Goal: Task Accomplishment & Management: Manage account settings

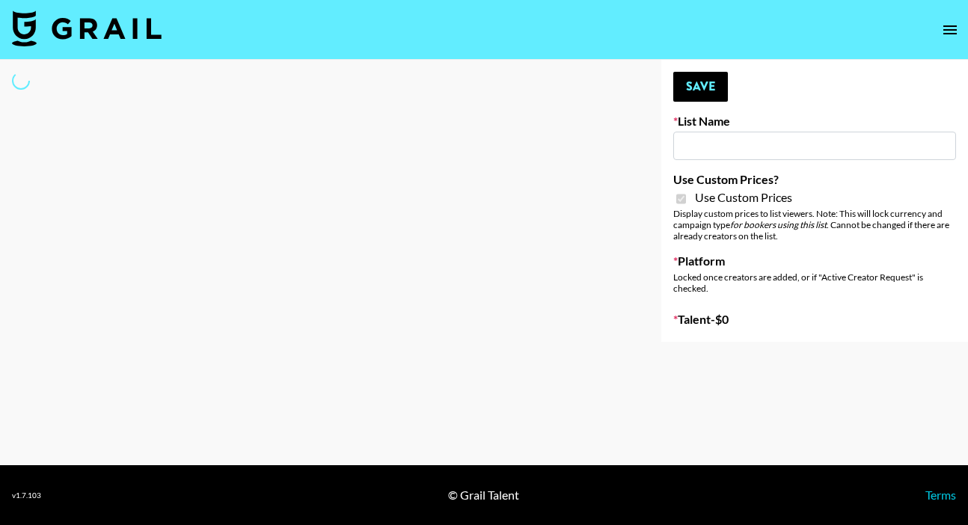
type input "Amaxy Beauty"
checkbox input "true"
select select "Brand"
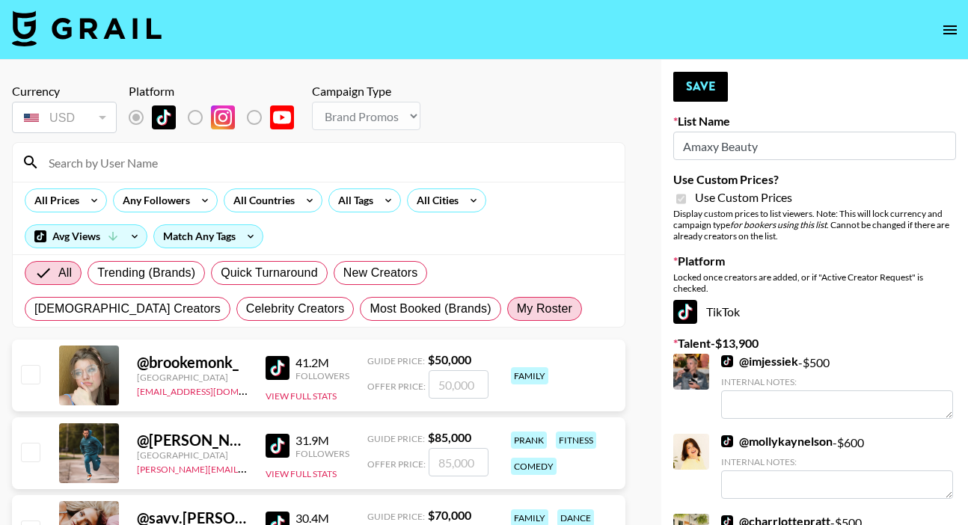
click at [517, 313] on span "My Roster" at bounding box center [544, 309] width 55 height 18
click at [517, 309] on input "My Roster" at bounding box center [517, 309] width 0 height 0
radio input "true"
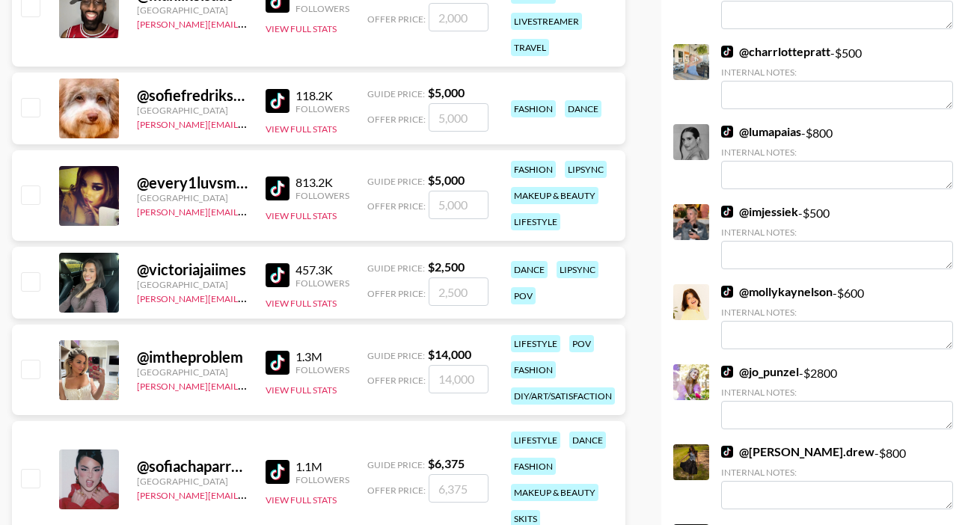
scroll to position [394, 0]
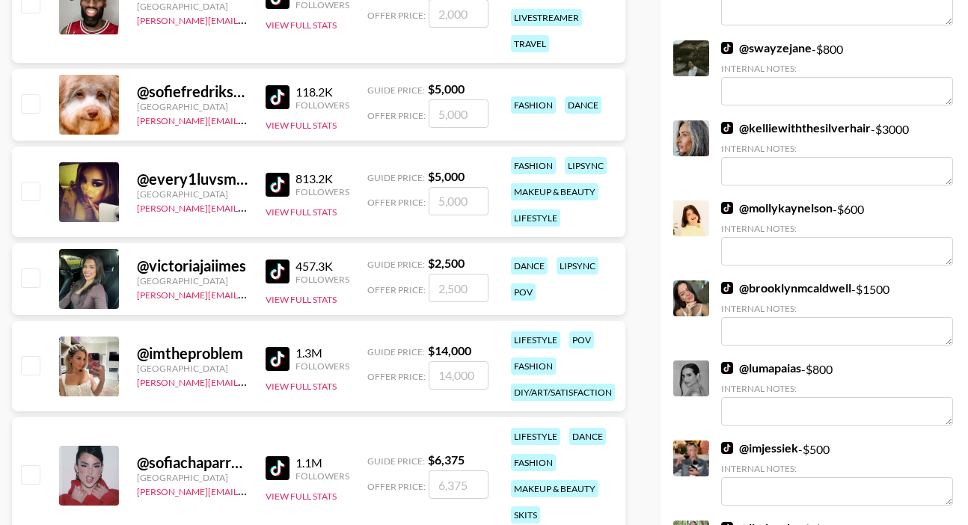
click at [281, 183] on img at bounding box center [278, 185] width 24 height 24
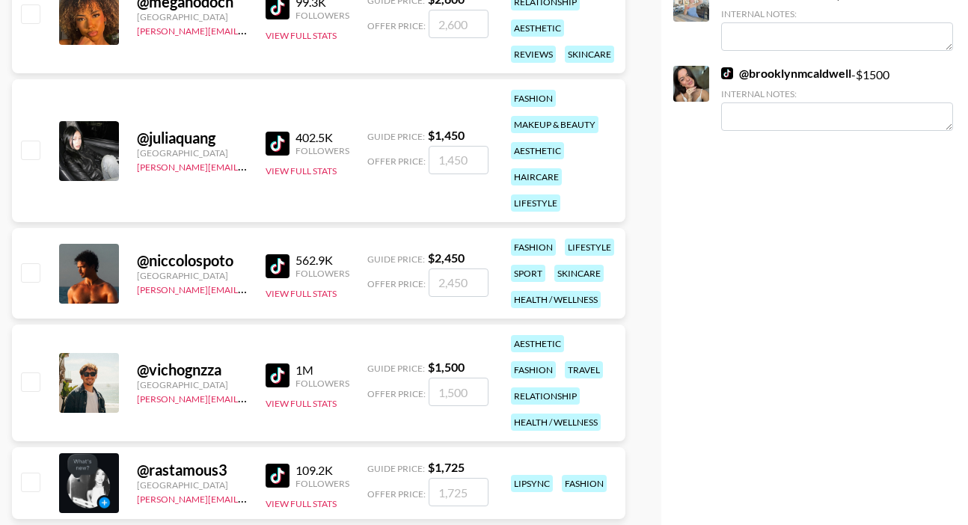
scroll to position [1249, 0]
click at [28, 152] on input "checkbox" at bounding box center [30, 149] width 18 height 18
checkbox input "true"
type input "1450"
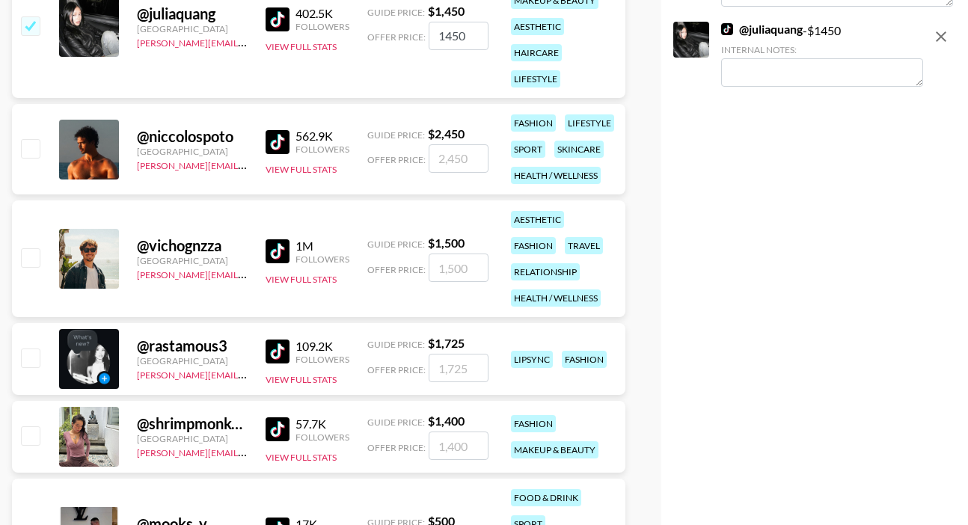
scroll to position [1434, 0]
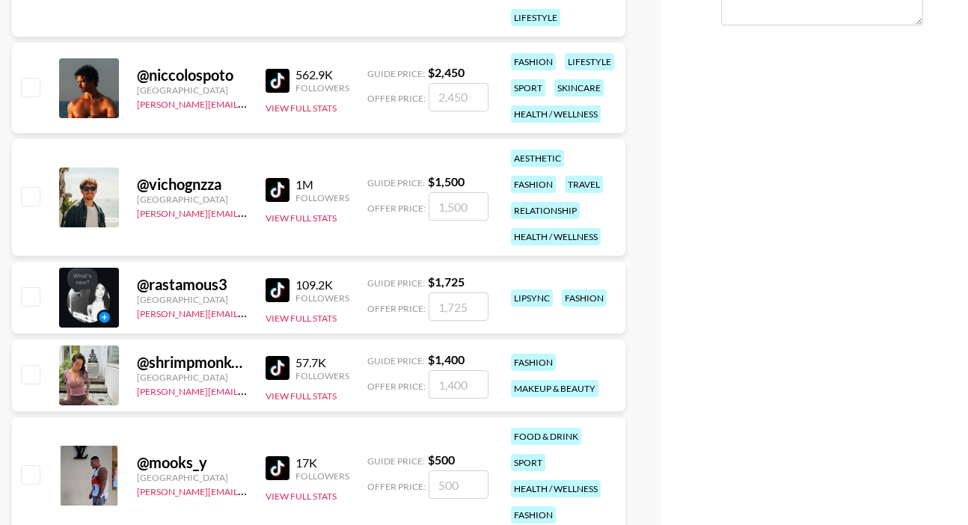
checkbox input "false"
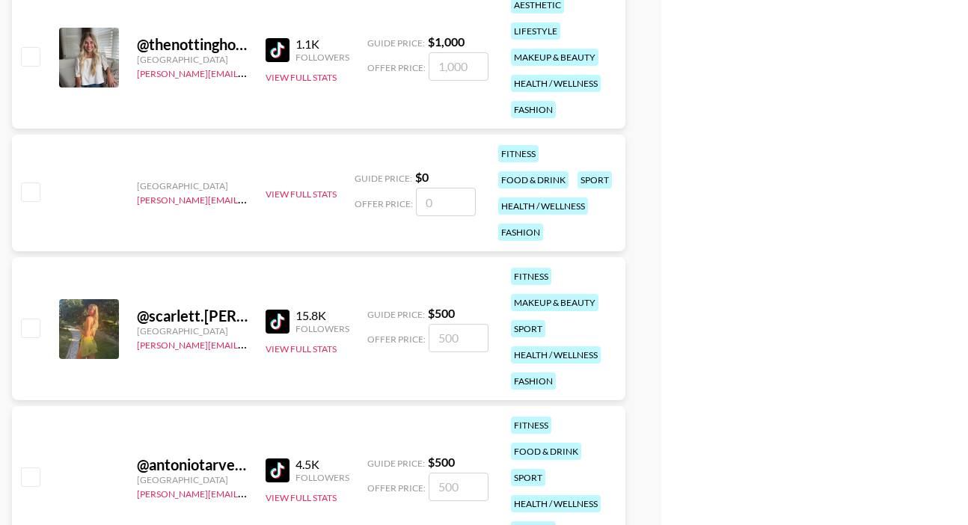
scroll to position [4259, 0]
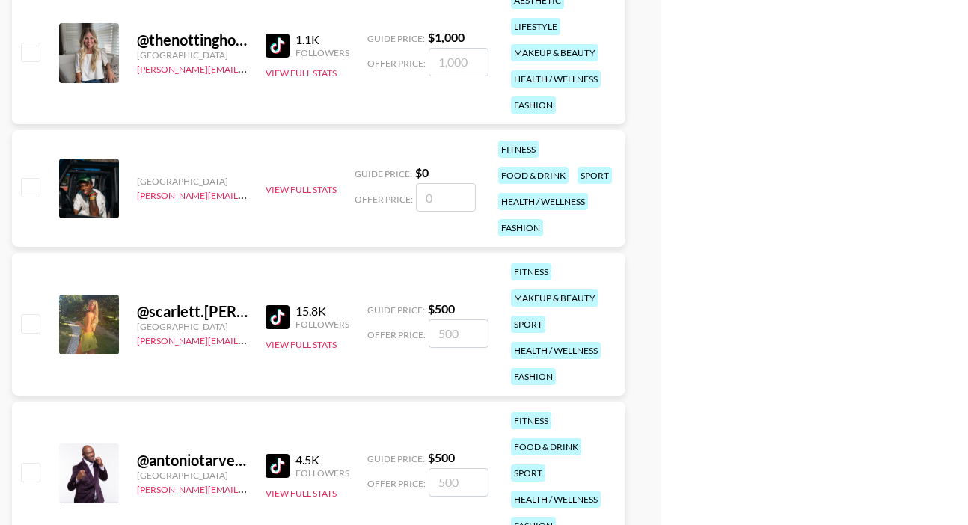
click at [25, 321] on input "checkbox" at bounding box center [30, 323] width 18 height 18
checkbox input "true"
type input "500"
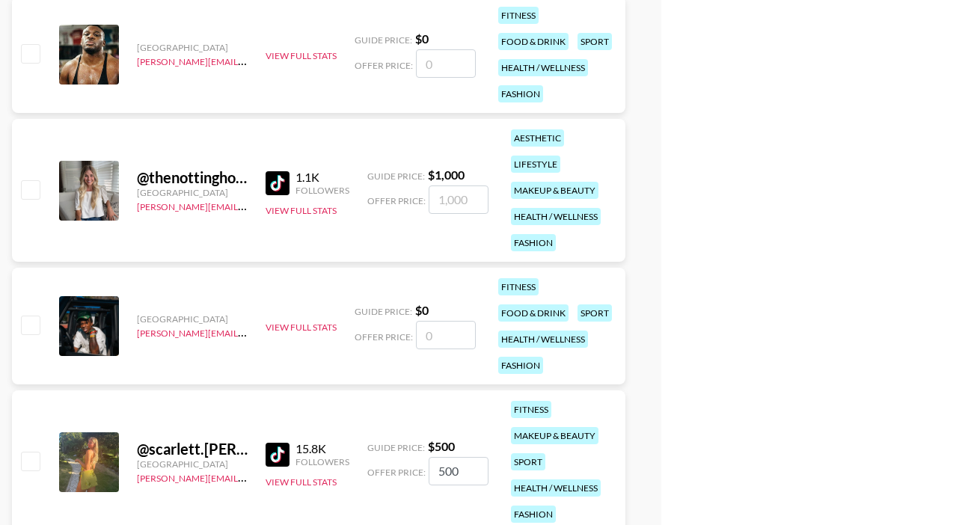
checkbox input "false"
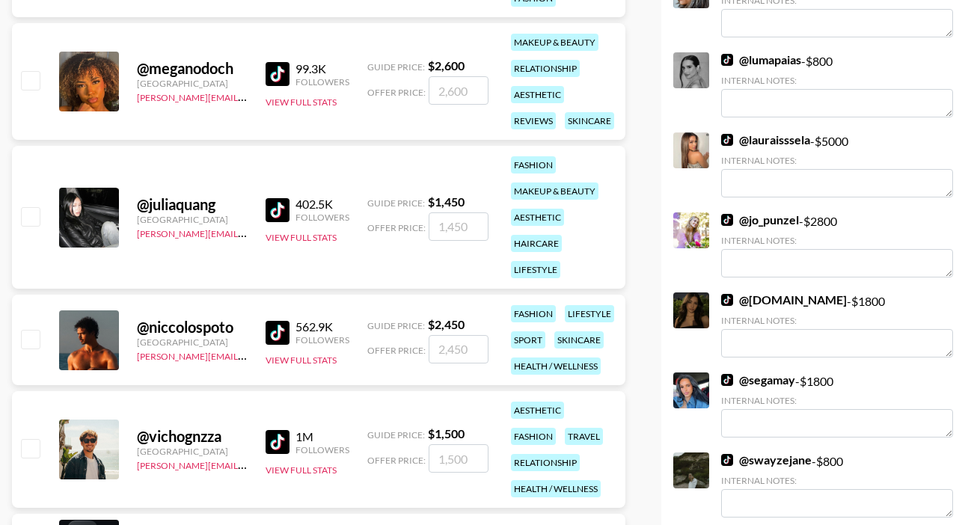
scroll to position [1226, 0]
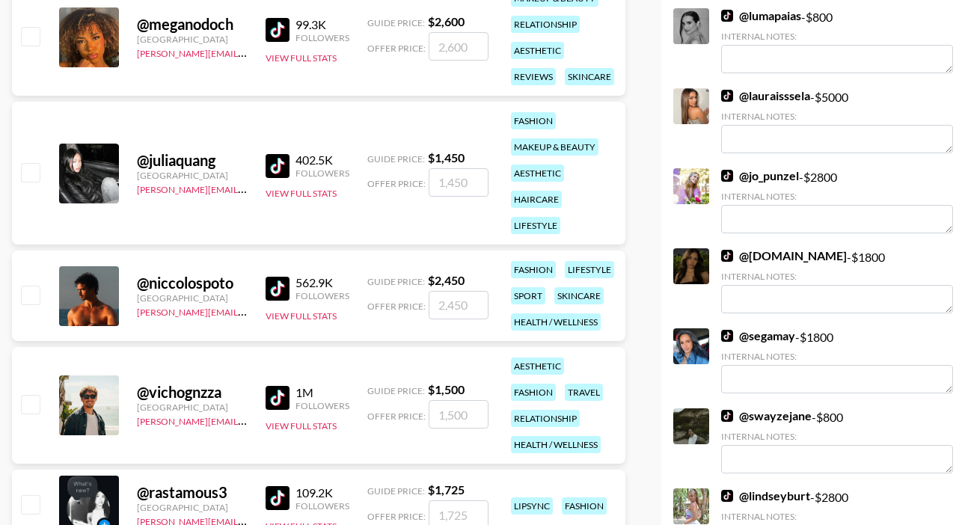
click at [30, 171] on input "checkbox" at bounding box center [30, 172] width 18 height 18
checkbox input "true"
type input "1450"
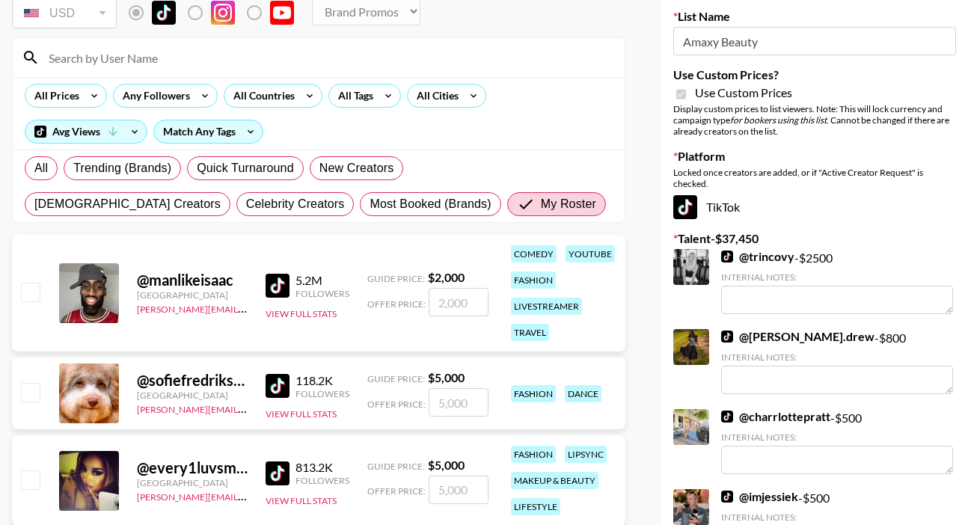
scroll to position [0, 0]
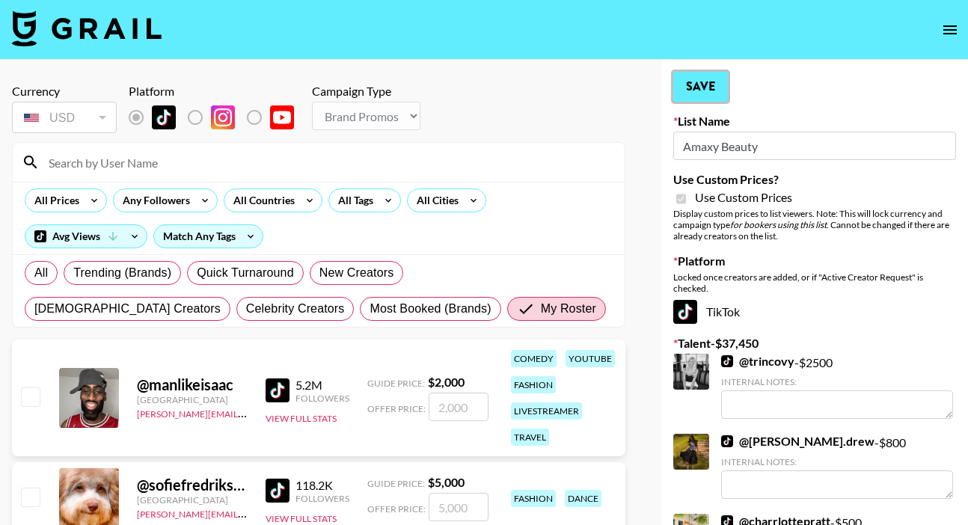
click at [700, 84] on button "Save" at bounding box center [700, 87] width 55 height 30
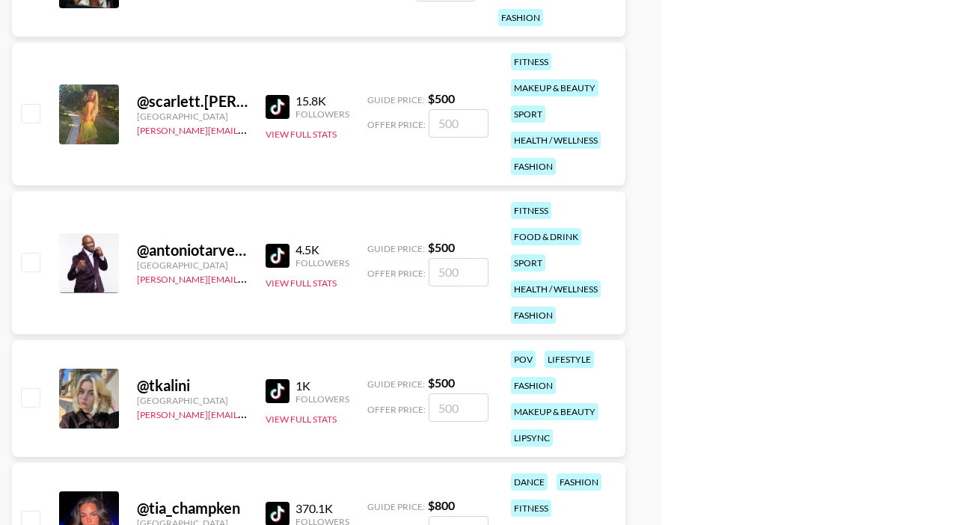
scroll to position [4451, 0]
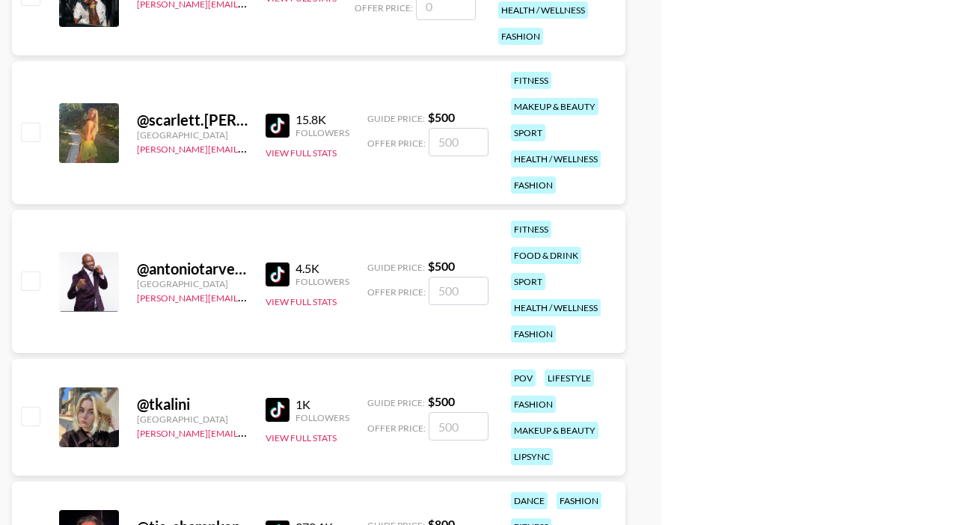
click at [37, 126] on input "checkbox" at bounding box center [30, 132] width 18 height 18
checkbox input "true"
type input "500"
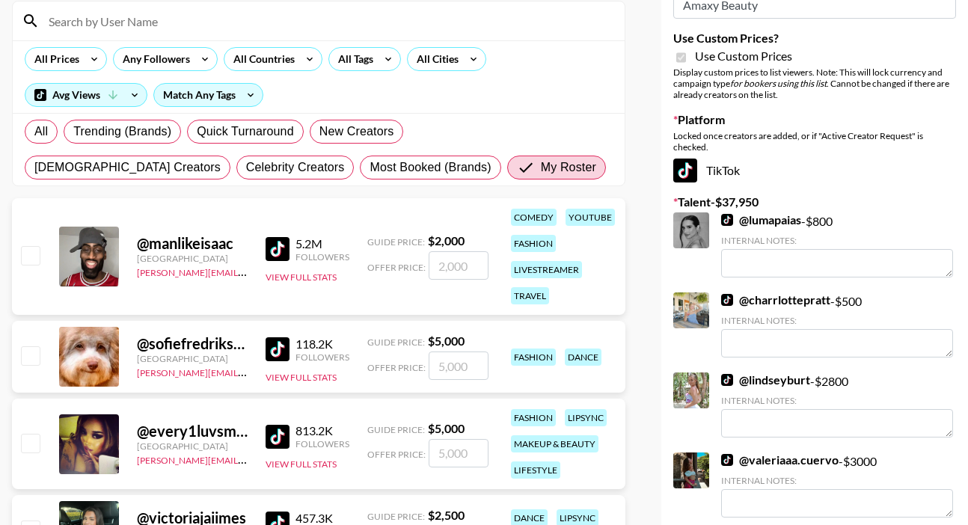
scroll to position [0, 0]
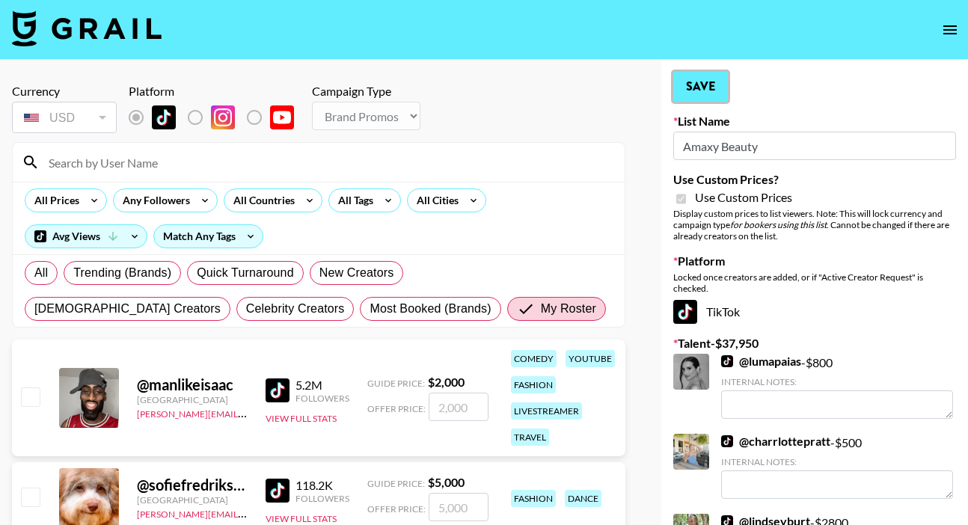
click at [709, 97] on button "Save" at bounding box center [700, 87] width 55 height 30
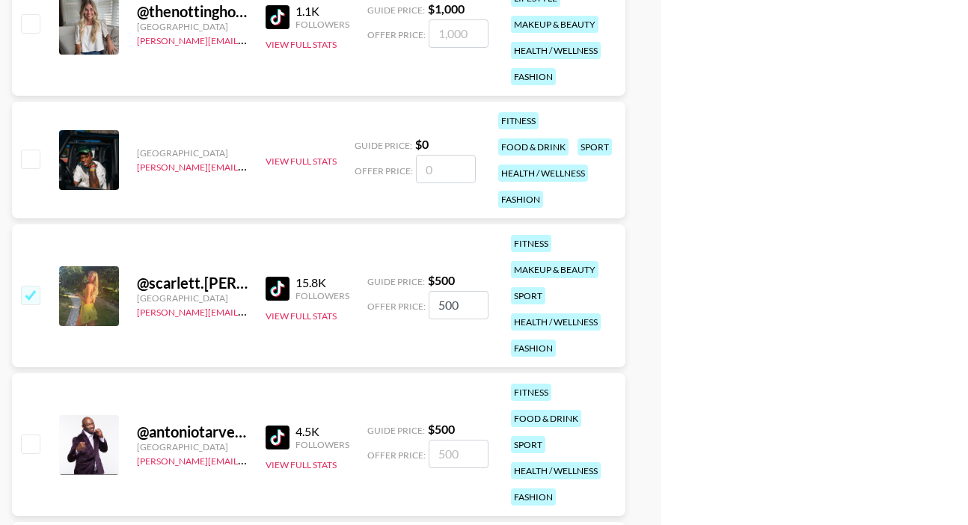
scroll to position [4284, 0]
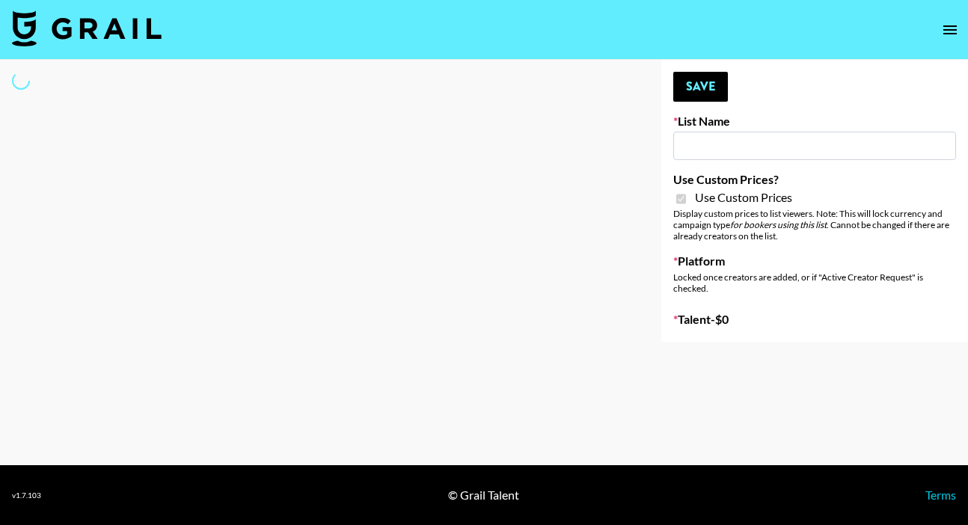
type input "Sleep & Glow"
checkbox input "true"
select select "Brand"
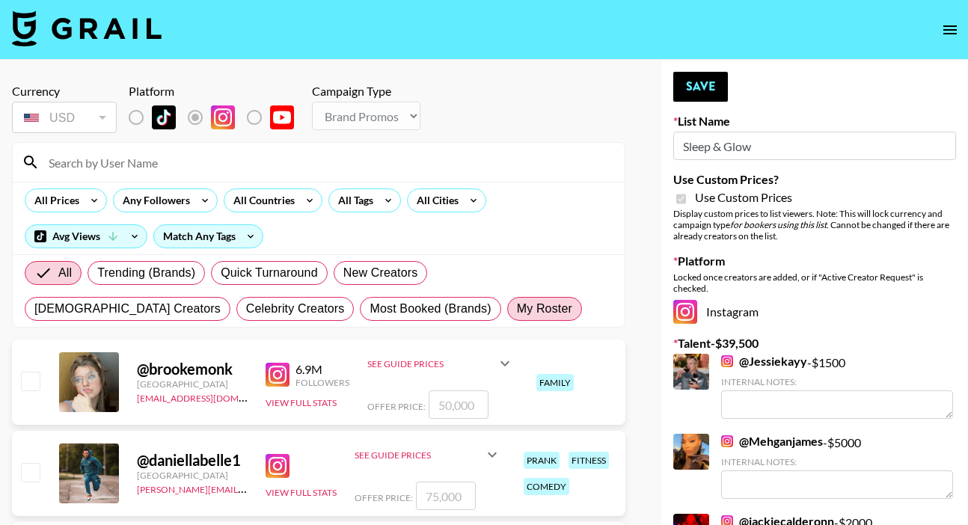
click at [507, 319] on label "My Roster" at bounding box center [544, 309] width 75 height 24
click at [517, 309] on input "My Roster" at bounding box center [517, 309] width 0 height 0
radio input "true"
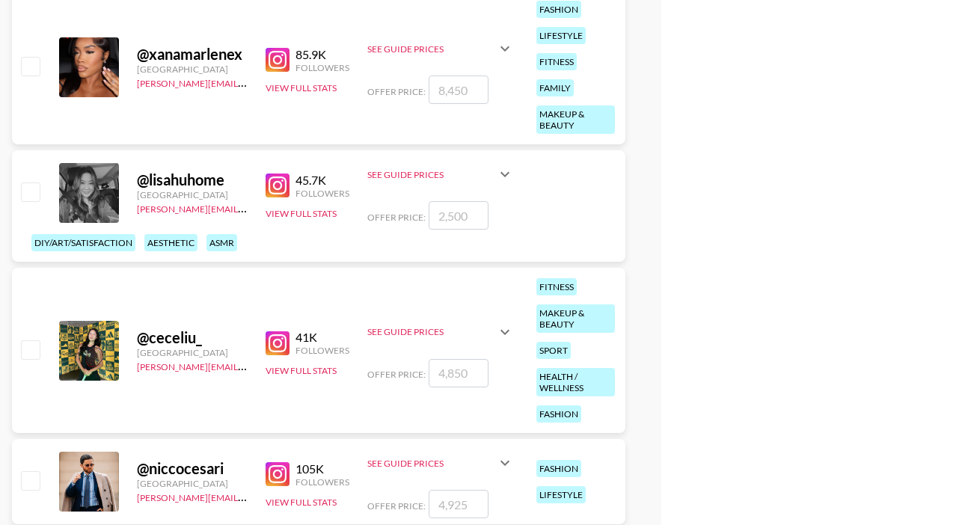
scroll to position [4187, 0]
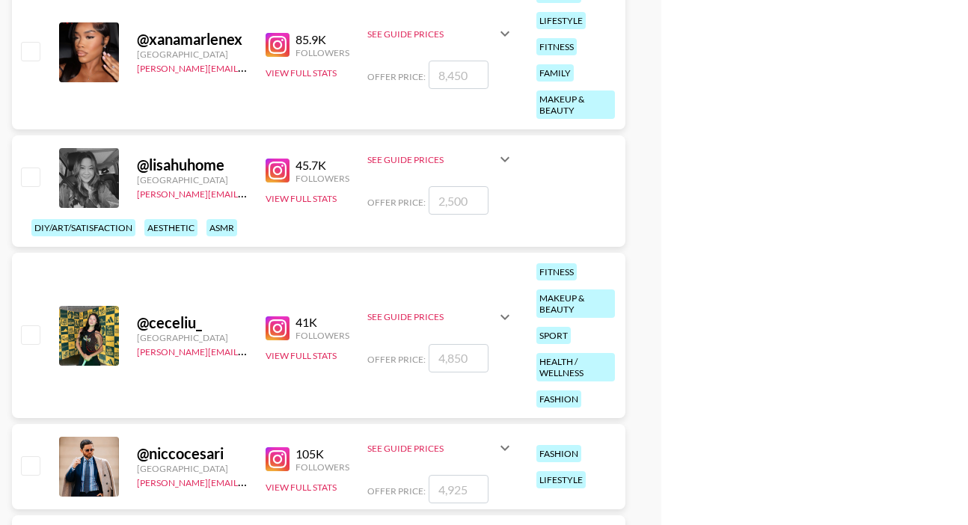
click at [33, 179] on input "checkbox" at bounding box center [30, 177] width 18 height 18
checkbox input "true"
type input "2500"
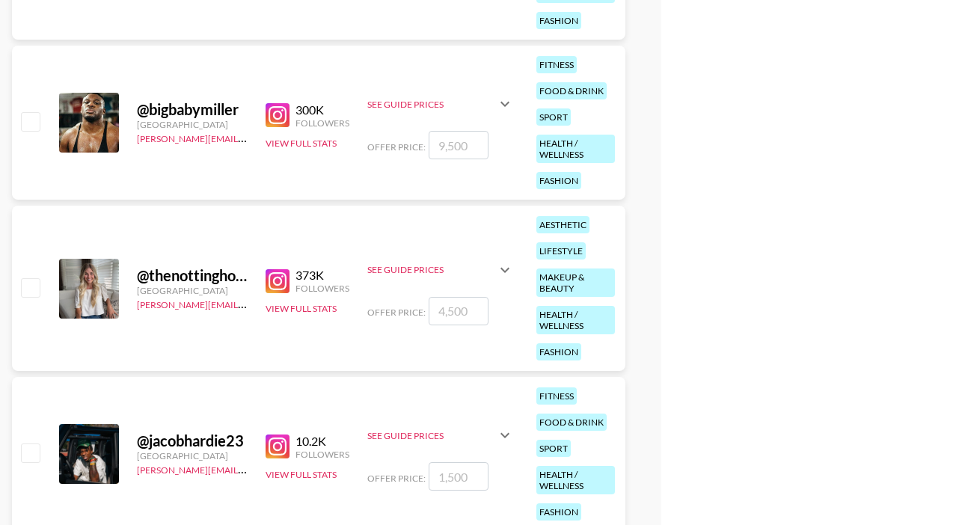
scroll to position [4939, 0]
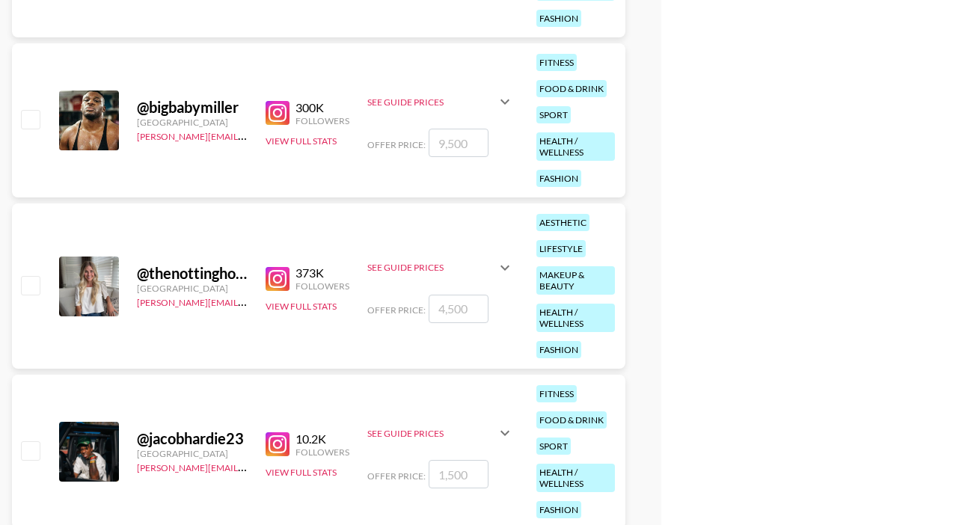
click at [31, 284] on input "checkbox" at bounding box center [30, 285] width 18 height 18
checkbox input "true"
type input "4500"
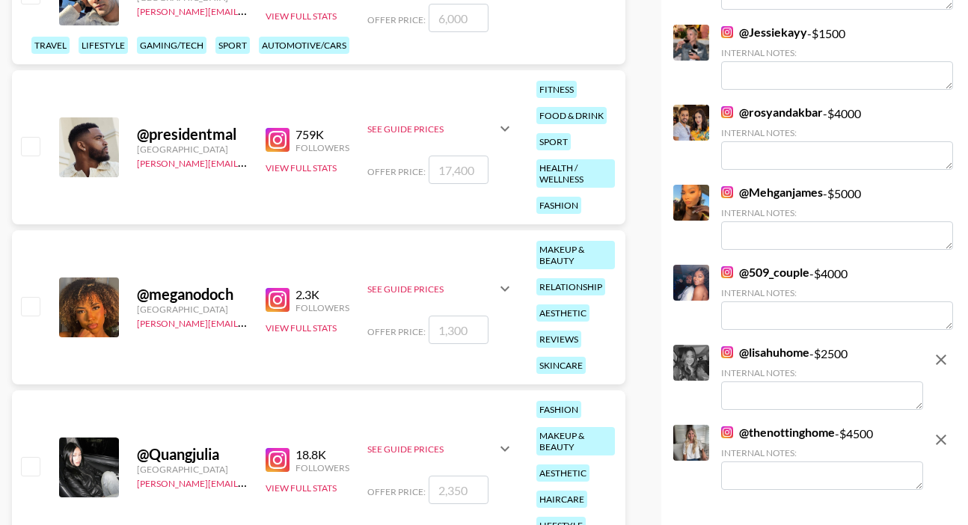
scroll to position [0, 0]
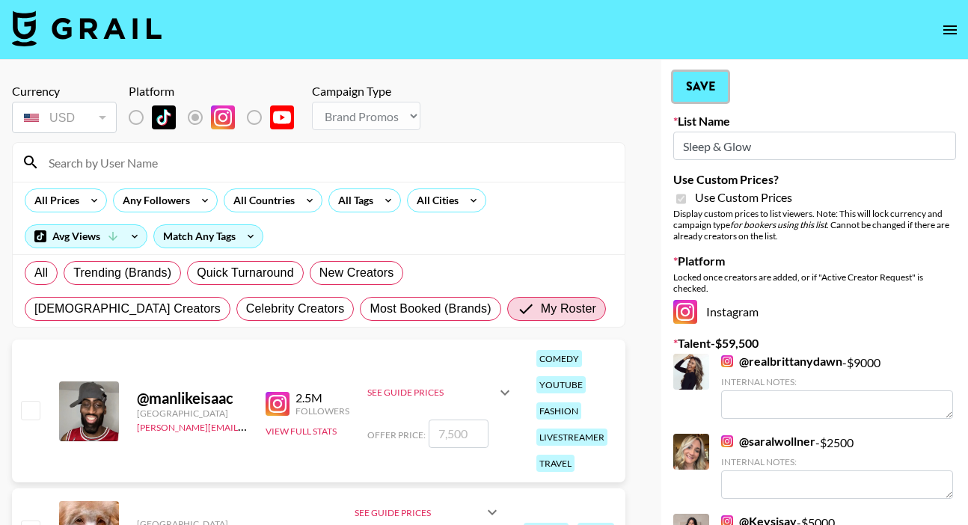
click at [712, 88] on button "Save" at bounding box center [700, 87] width 55 height 30
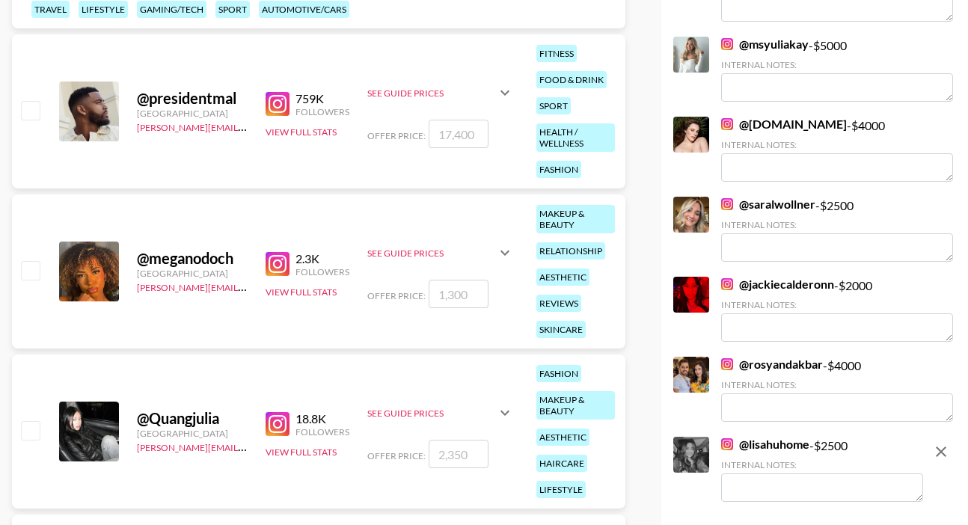
scroll to position [572, 0]
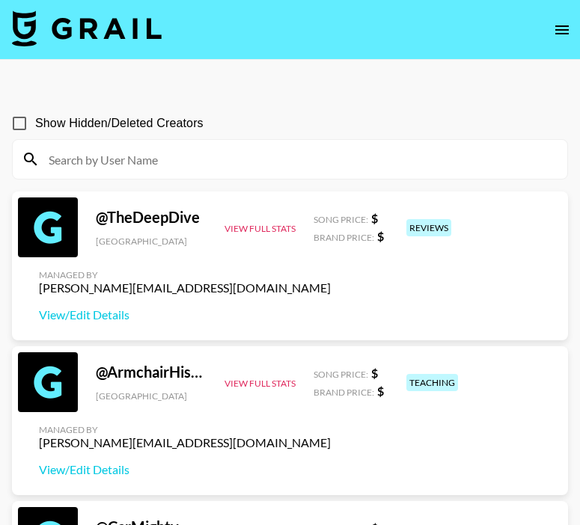
click at [557, 28] on icon "open drawer" at bounding box center [562, 30] width 18 height 18
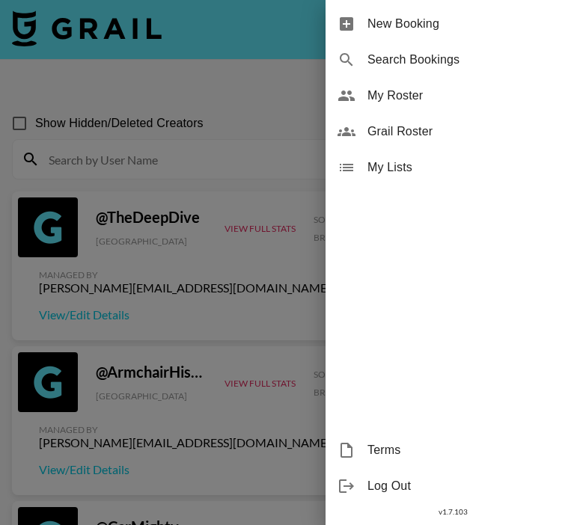
click at [435, 105] on div "My Roster" at bounding box center [452, 96] width 254 height 36
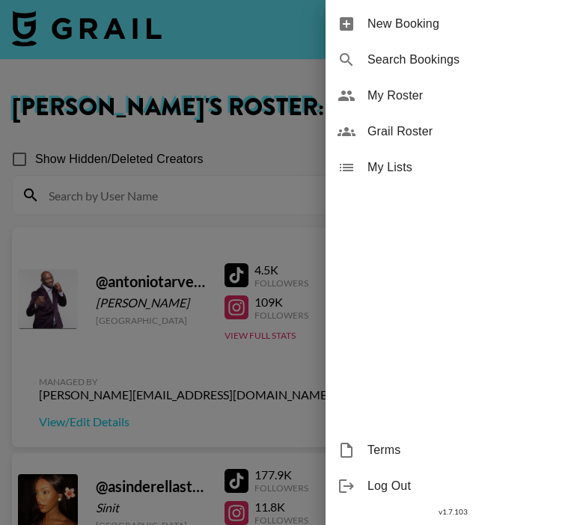
click at [182, 265] on div at bounding box center [290, 262] width 580 height 525
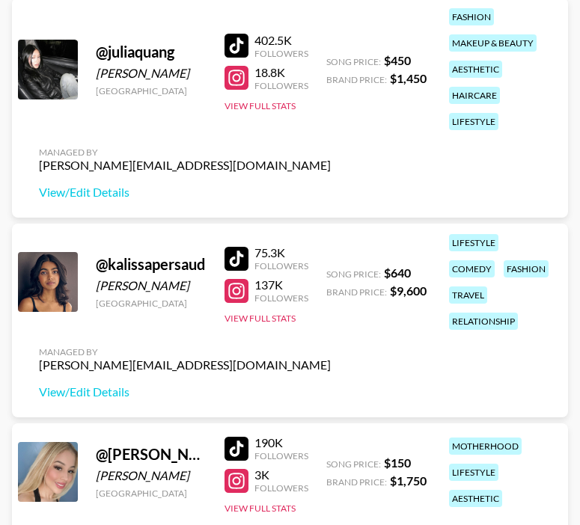
scroll to position [2575, 0]
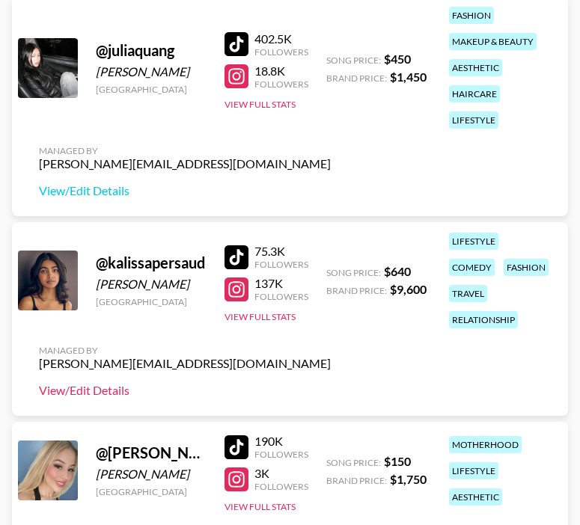
click at [91, 394] on link "View/Edit Details" at bounding box center [185, 390] width 292 height 15
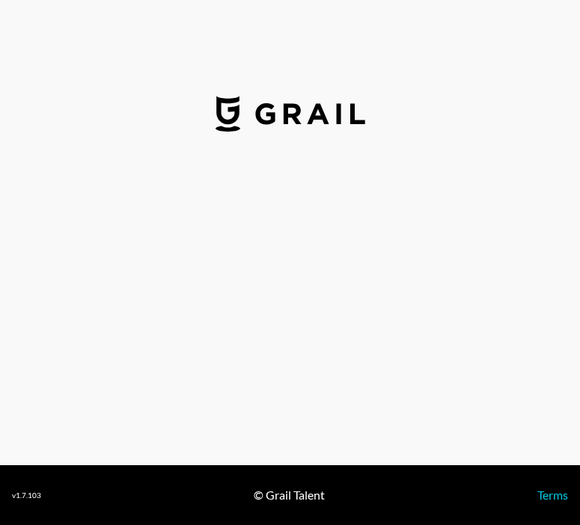
select select "USD"
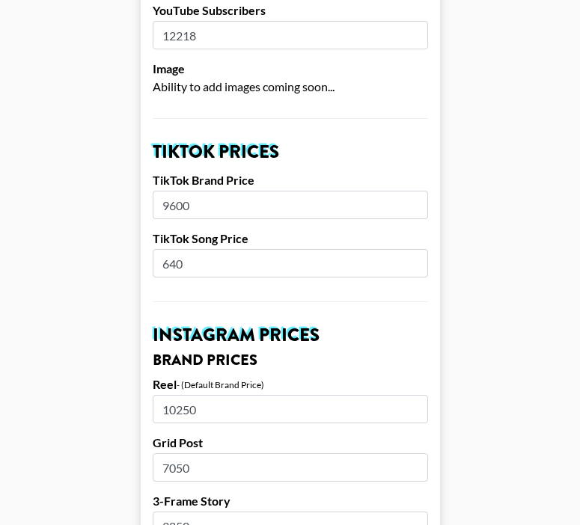
scroll to position [446, 0]
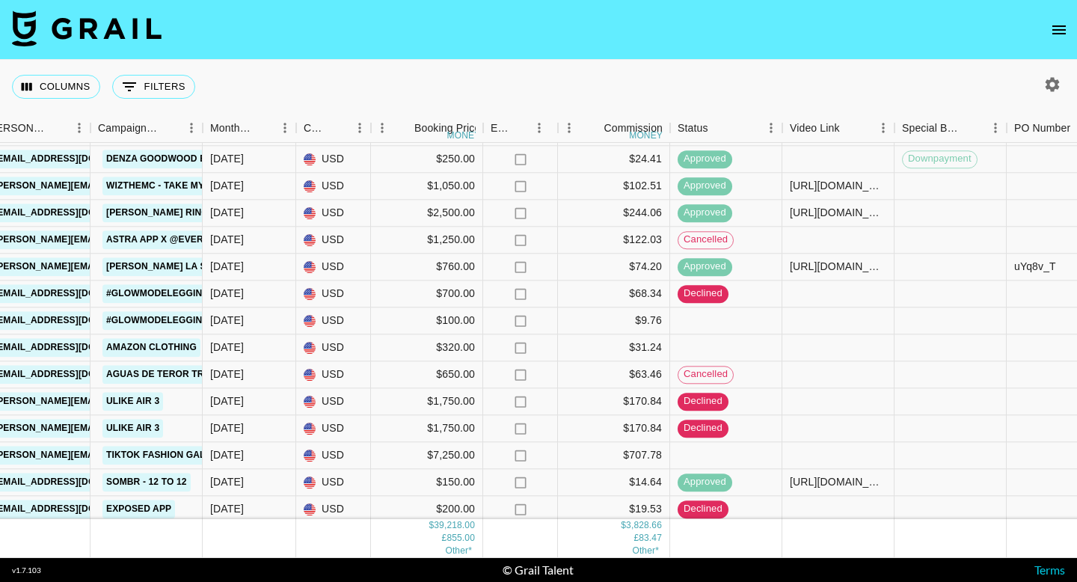
scroll to position [477, 631]
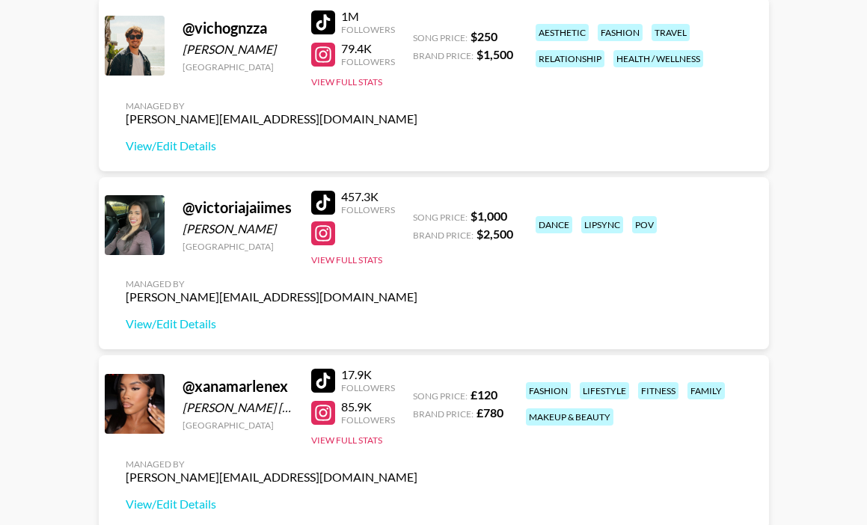
scroll to position [7303, 0]
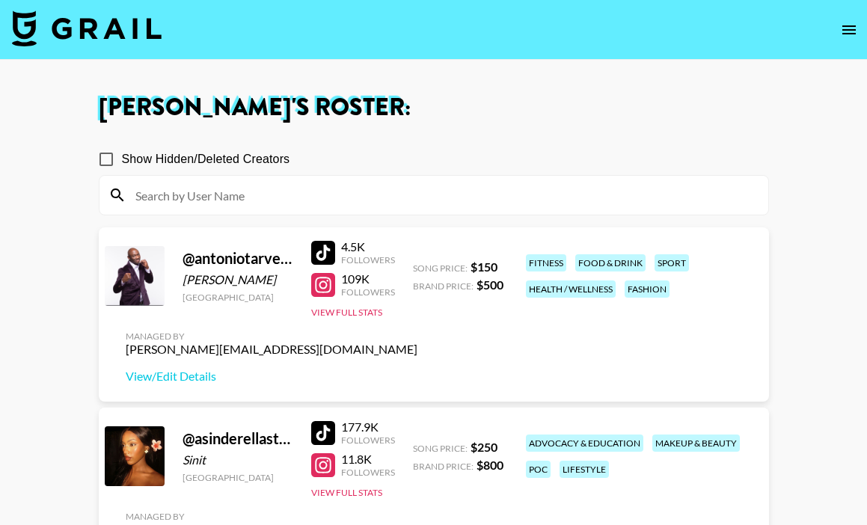
click at [152, 212] on div at bounding box center [434, 195] width 669 height 39
click at [152, 206] on input at bounding box center [442, 195] width 633 height 24
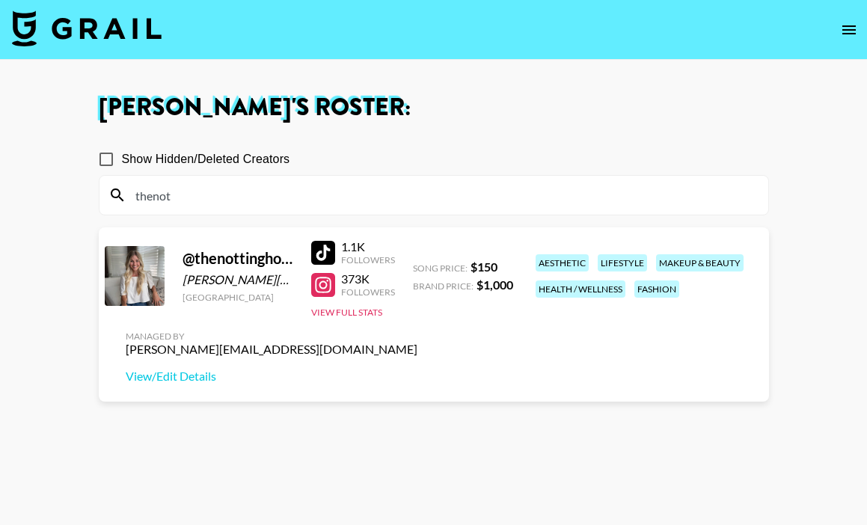
type input "thenot"
